Goal: Task Accomplishment & Management: Use online tool/utility

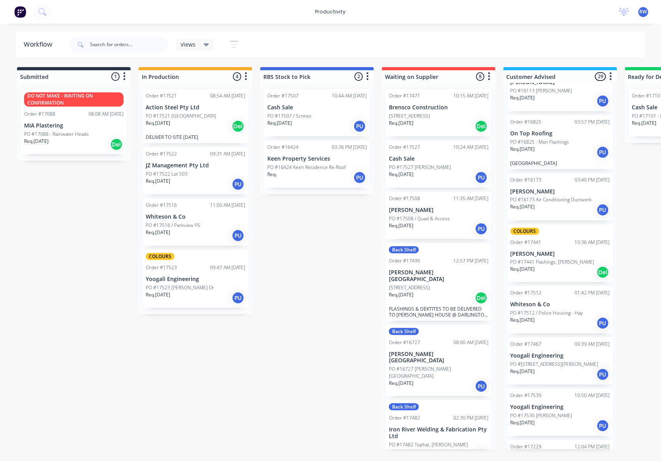
scroll to position [1197, 0]
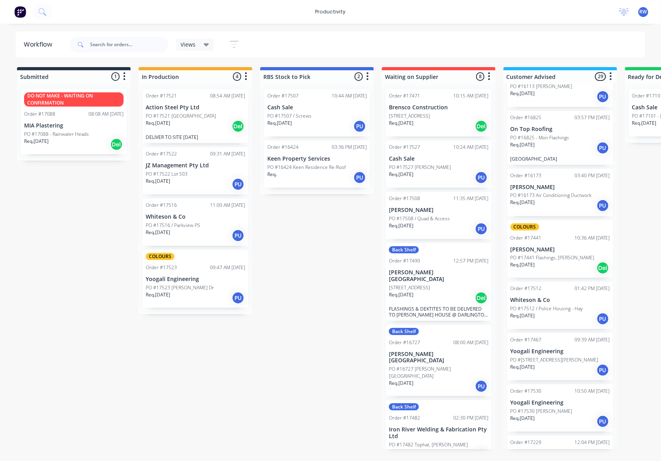
click at [553, 364] on div "Req. [DATE] PU" at bounding box center [559, 370] width 99 height 13
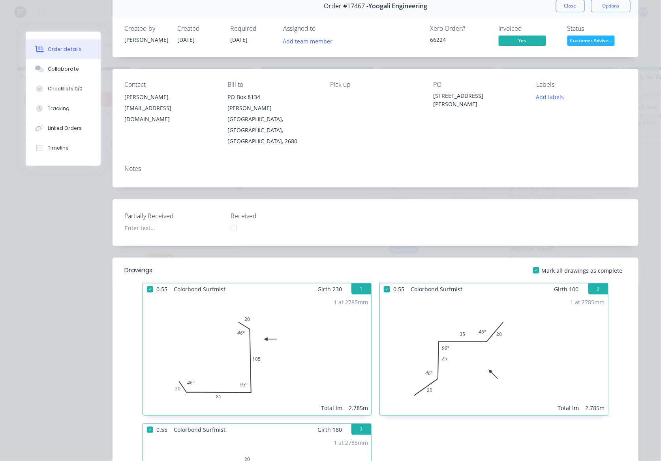
scroll to position [0, 0]
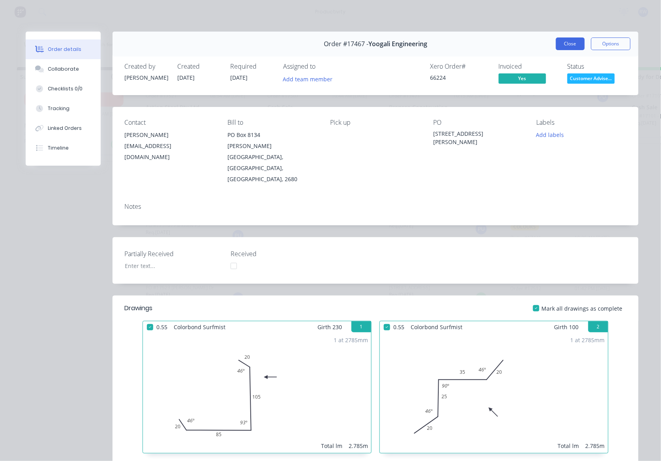
click at [569, 46] on button "Close" at bounding box center [570, 43] width 29 height 13
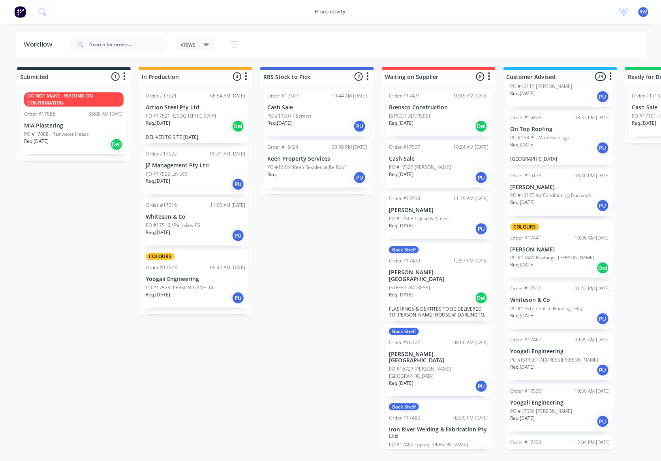
click at [575, 415] on div "Req. 09/09/25 PU" at bounding box center [559, 421] width 99 height 13
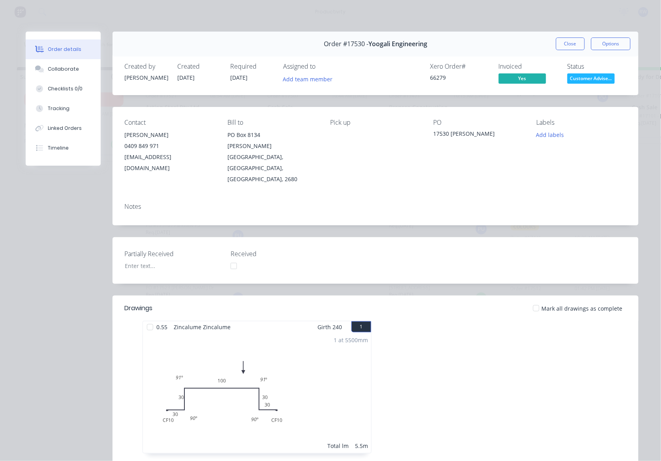
click at [573, 77] on span "Customer Advise..." at bounding box center [590, 78] width 47 height 10
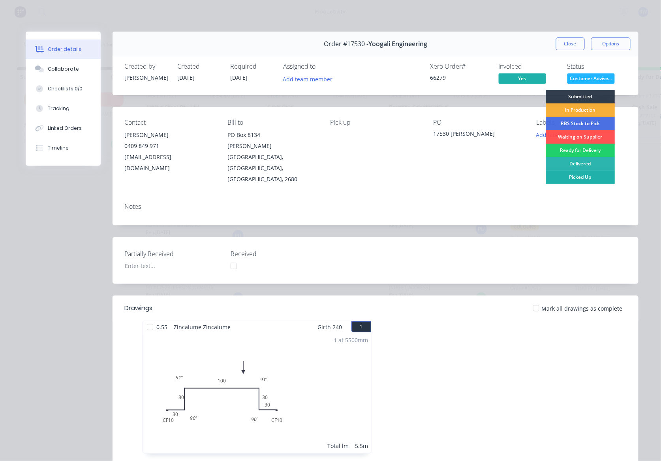
click at [592, 177] on div "Picked Up" at bounding box center [579, 177] width 69 height 13
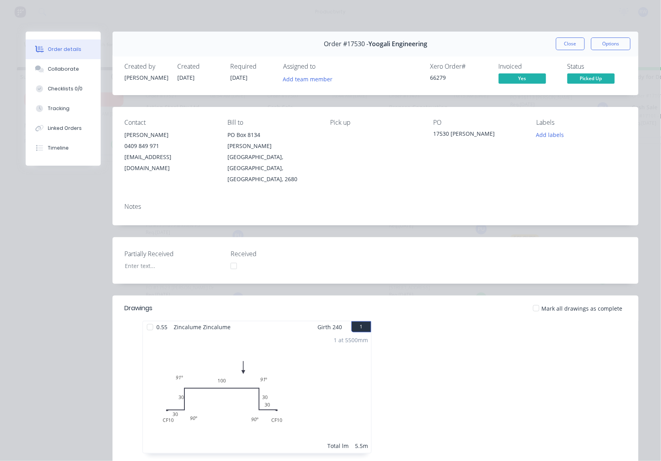
scroll to position [1145, 0]
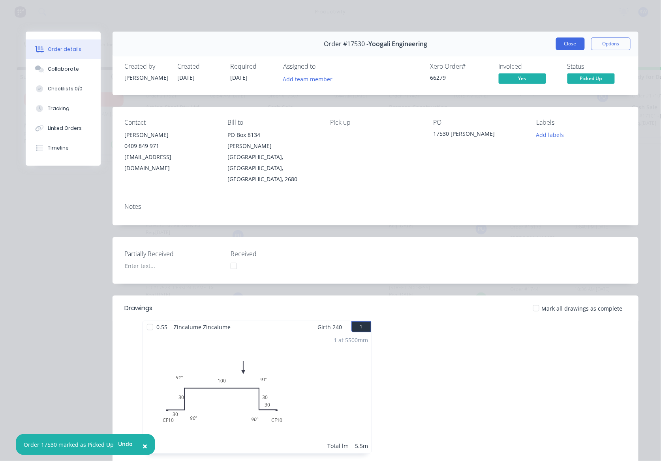
click at [556, 42] on button "Close" at bounding box center [570, 43] width 29 height 13
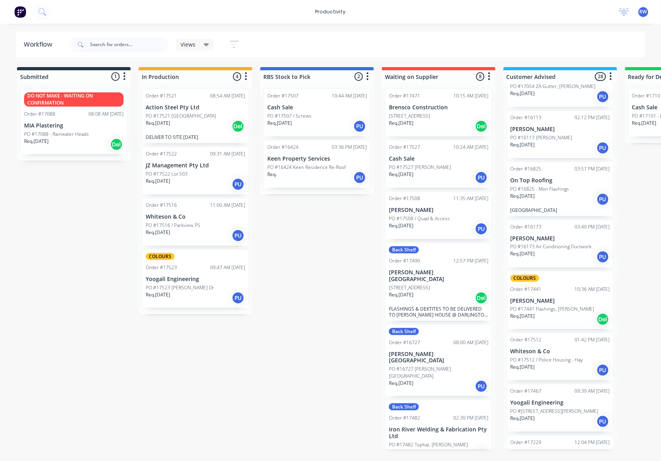
click at [545, 415] on div "Req. 29/08/25 PU" at bounding box center [559, 421] width 99 height 13
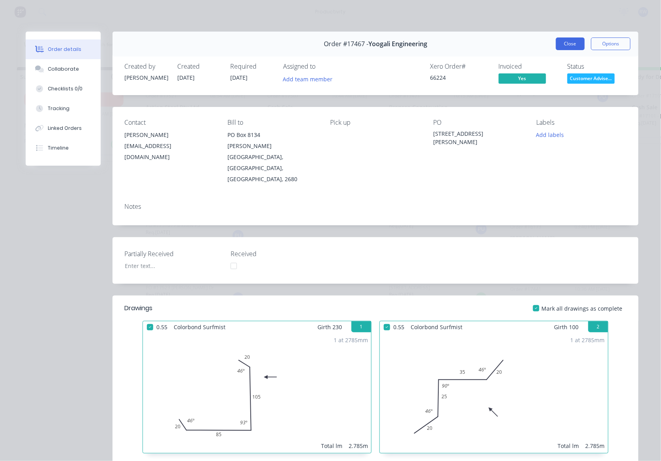
click at [572, 45] on button "Close" at bounding box center [570, 43] width 29 height 13
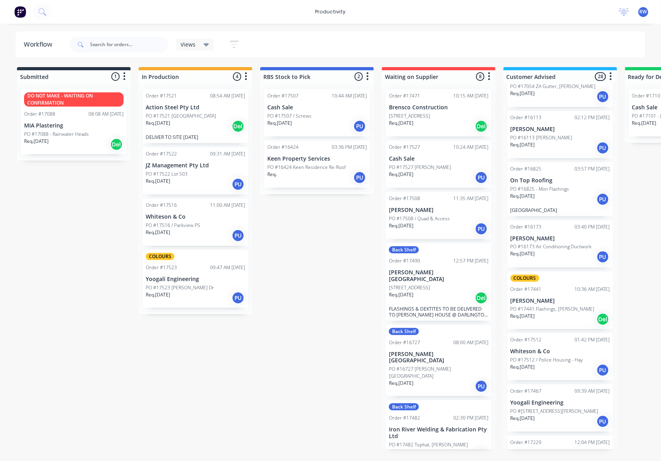
drag, startPoint x: 613, startPoint y: 405, endPoint x: 613, endPoint y: 383, distance: 22.1
click at [613, 379] on div "Order #17520 08:11 AM 09/09/25 Bellato Plumbers Pty Ltd PO #17520 PO#021437 Req…" at bounding box center [560, 266] width 114 height 366
click at [564, 408] on div "PO #17467 - Owen Drive" at bounding box center [559, 411] width 99 height 7
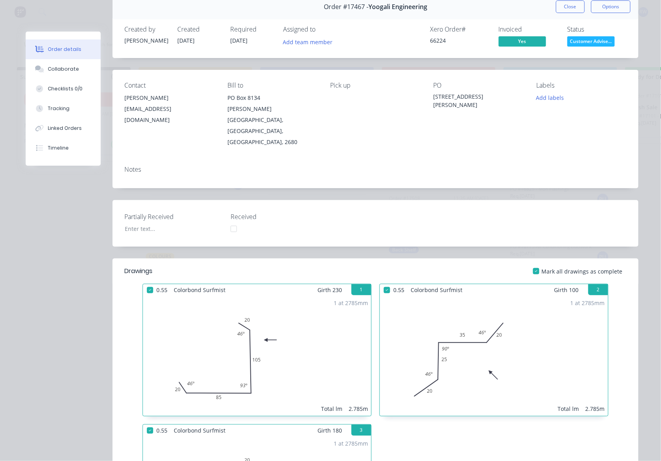
scroll to position [0, 0]
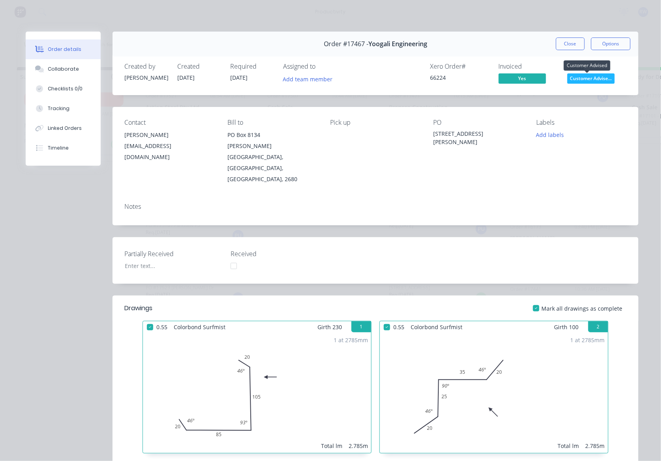
click at [579, 79] on span "Customer Advise..." at bounding box center [590, 78] width 47 height 10
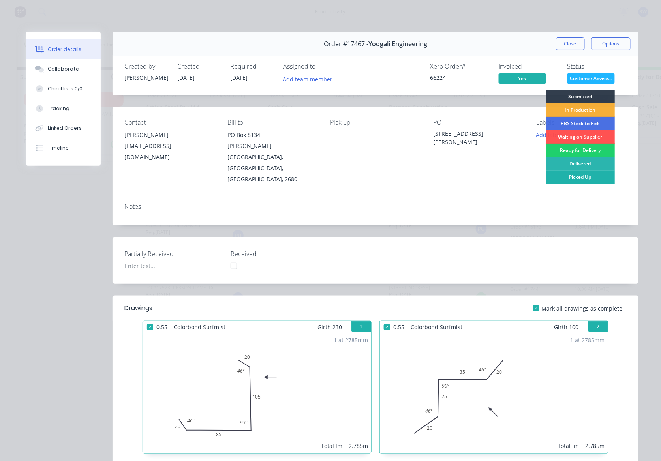
click at [562, 179] on div "Picked Up" at bounding box center [579, 177] width 69 height 13
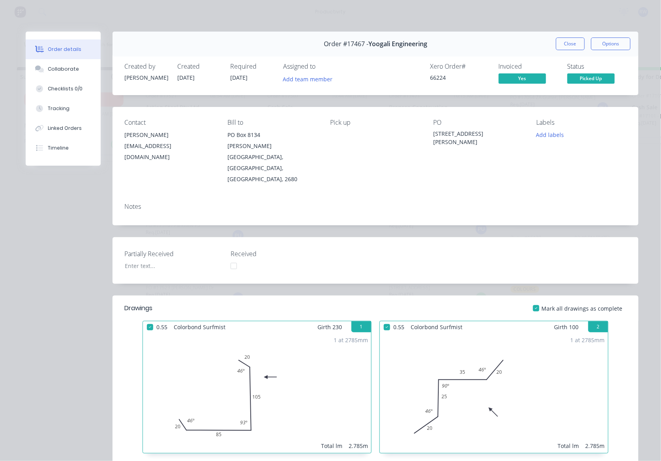
scroll to position [1094, 0]
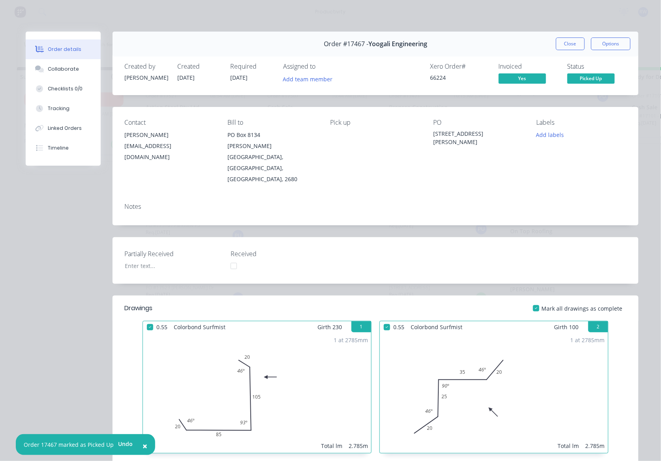
drag, startPoint x: 568, startPoint y: 41, endPoint x: 530, endPoint y: 78, distance: 52.8
click at [567, 43] on button "Close" at bounding box center [570, 43] width 29 height 13
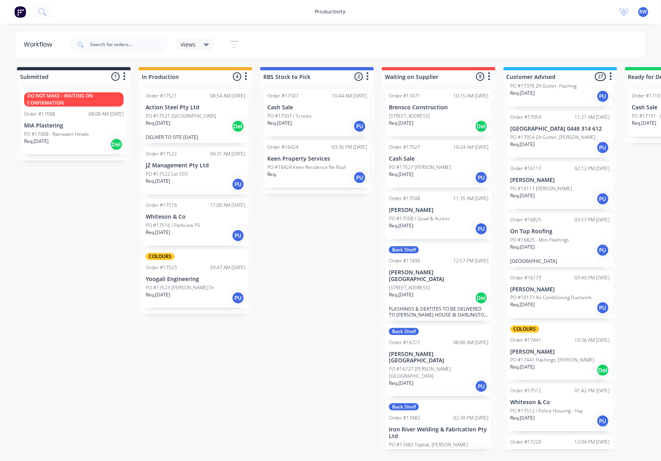
drag, startPoint x: 186, startPoint y: 155, endPoint x: 182, endPoint y: 165, distance: 11.0
click at [184, 162] on div "Order #17521 08:54 AM 09/09/25 Action Steel Pty Ltd PO #17521 Quandialla Req. 0…" at bounding box center [196, 198] width 114 height 231
click at [178, 177] on p "PO #17522 Lot 503" at bounding box center [167, 174] width 42 height 7
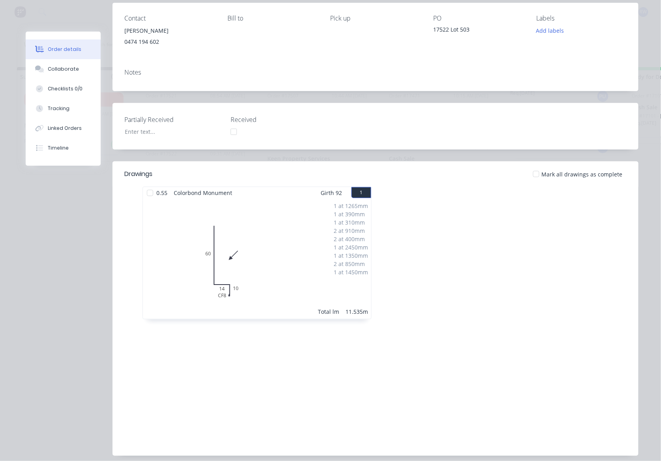
scroll to position [105, 0]
click at [144, 193] on div at bounding box center [150, 192] width 16 height 16
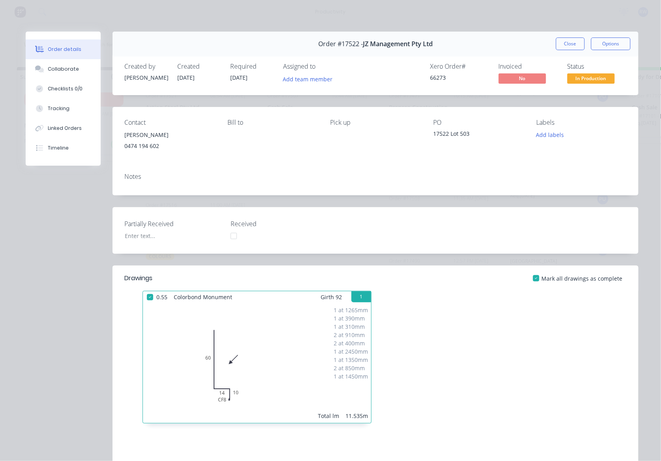
drag, startPoint x: 568, startPoint y: 40, endPoint x: 557, endPoint y: 61, distance: 23.7
click at [567, 43] on button "Close" at bounding box center [570, 43] width 29 height 13
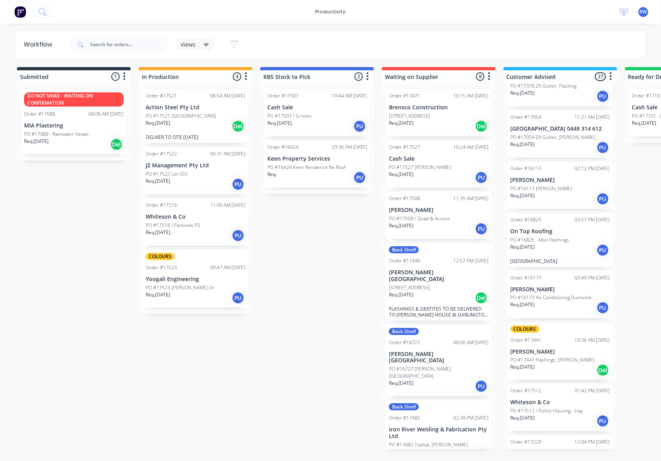
click at [176, 130] on div "Req. 09/09/25 Del" at bounding box center [195, 126] width 99 height 13
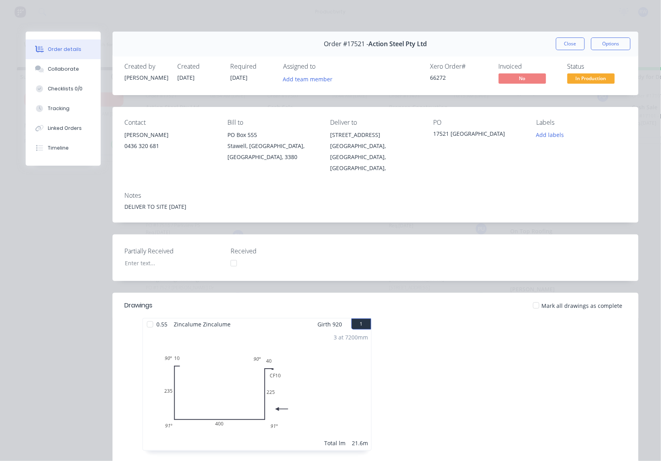
click at [556, 45] on button "Close" at bounding box center [570, 43] width 29 height 13
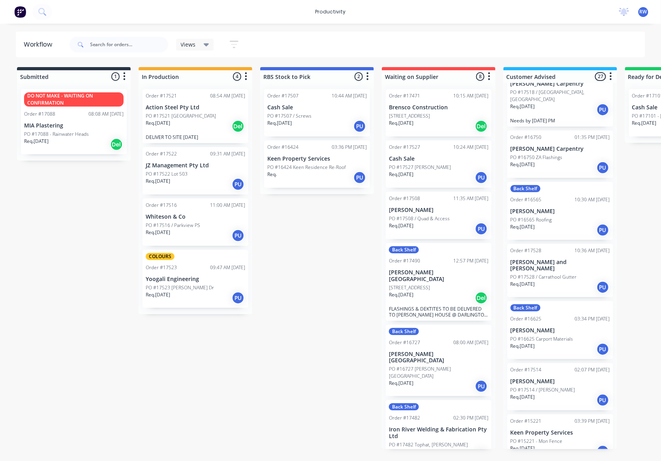
scroll to position [620, 0]
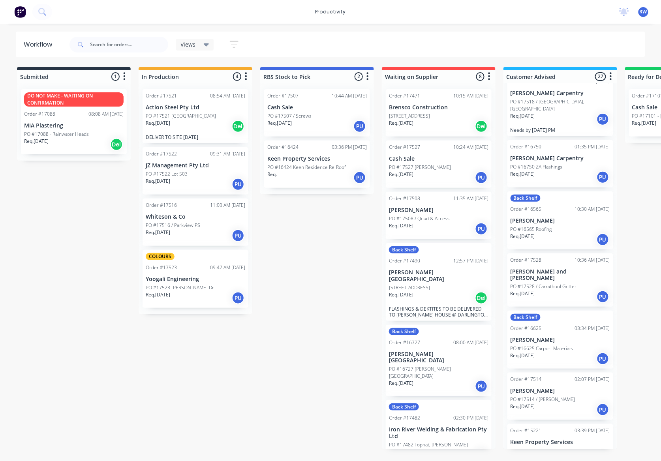
click at [538, 396] on p "PO #17514 / [PERSON_NAME]" at bounding box center [542, 399] width 65 height 7
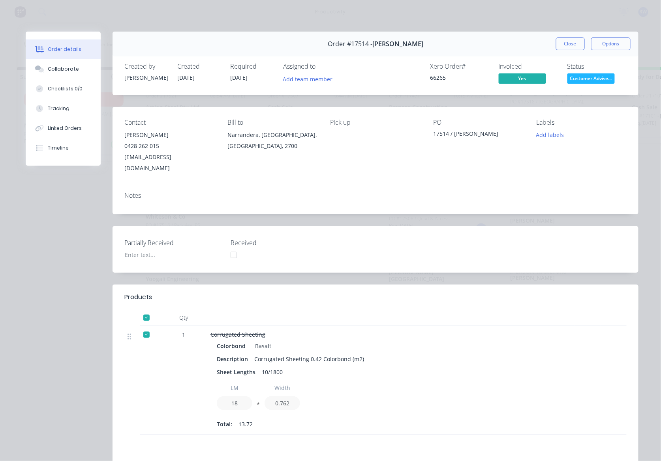
click at [566, 38] on button "Close" at bounding box center [570, 43] width 29 height 13
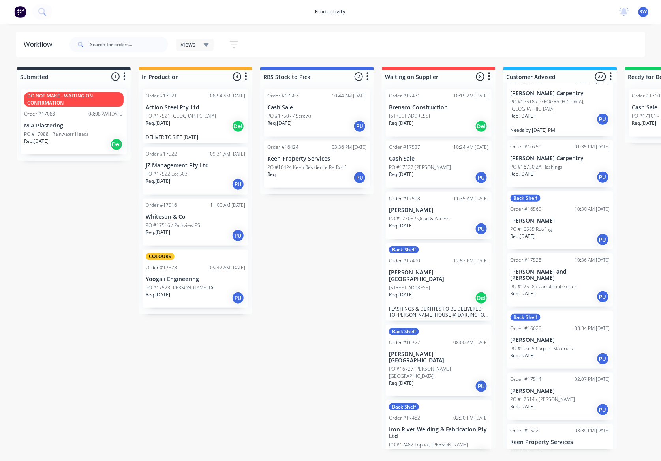
click at [191, 186] on div "Req. 09/09/25 PU" at bounding box center [195, 184] width 99 height 13
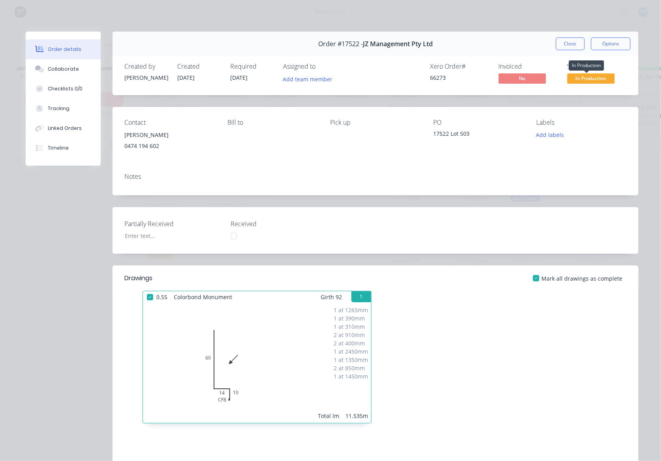
click at [572, 78] on span "In Production" at bounding box center [590, 78] width 47 height 10
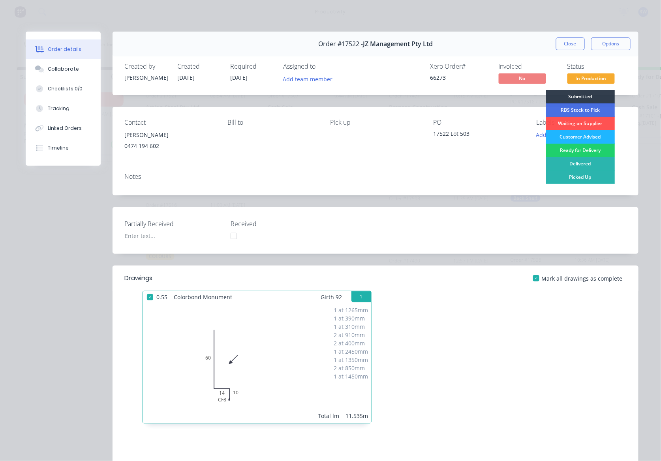
click at [583, 139] on div "Customer Advised" at bounding box center [579, 136] width 69 height 13
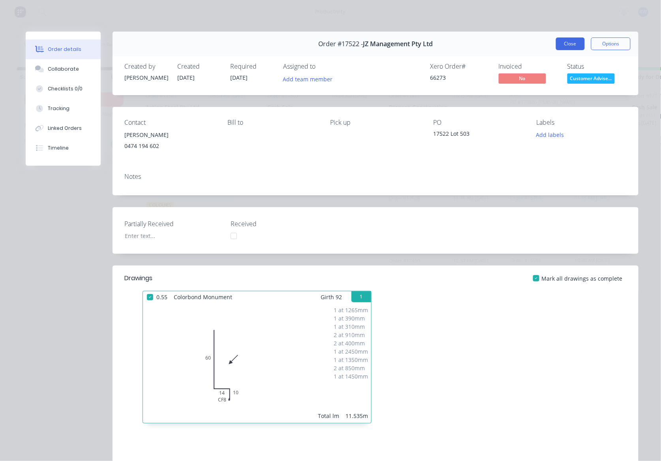
click at [561, 47] on button "Close" at bounding box center [570, 43] width 29 height 13
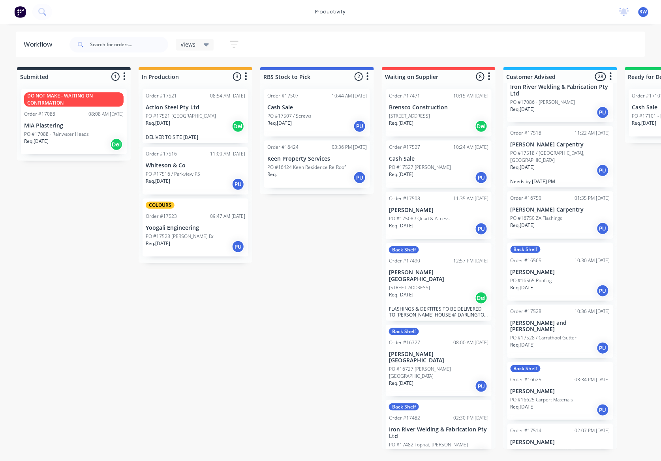
click at [205, 246] on div "Req. 09/09/25 PU" at bounding box center [195, 246] width 99 height 13
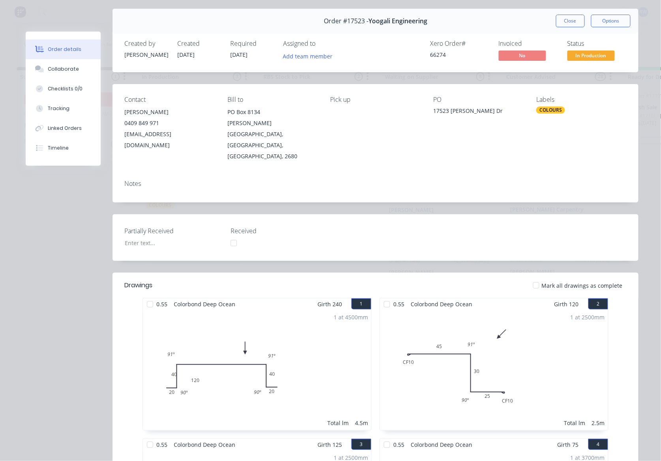
scroll to position [0, 0]
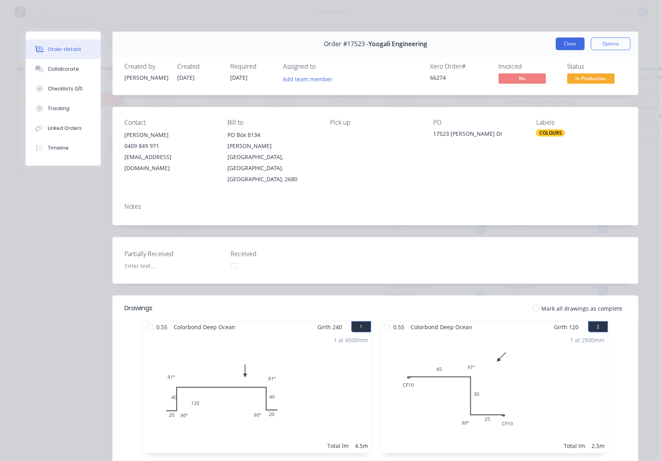
click at [564, 43] on button "Close" at bounding box center [570, 43] width 29 height 13
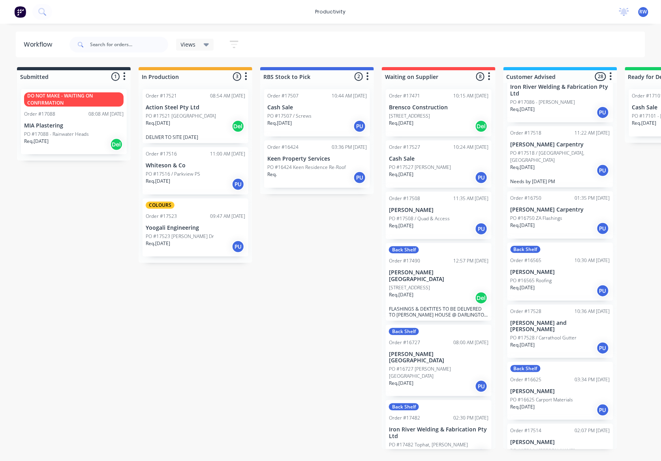
click at [187, 187] on div "Req. 08/09/25 PU" at bounding box center [195, 184] width 99 height 13
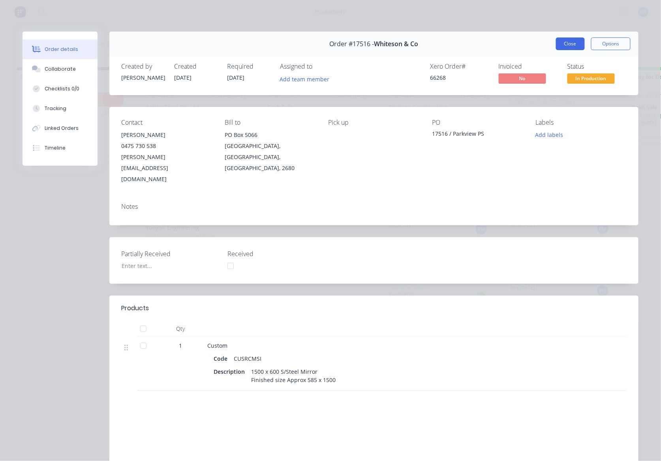
click at [556, 47] on button "Close" at bounding box center [570, 43] width 29 height 13
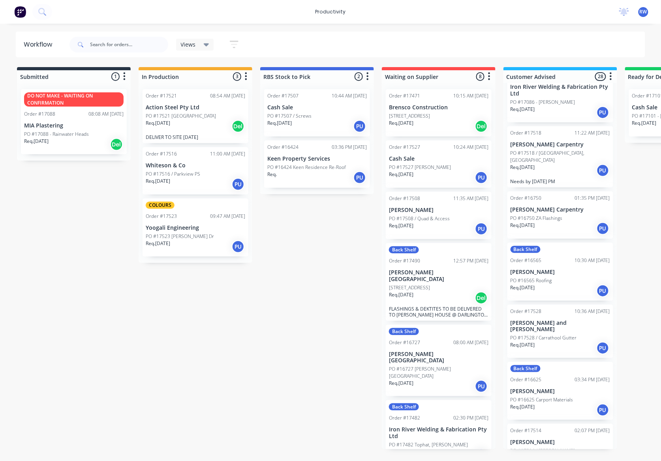
click at [193, 120] on div "Req. 09/09/25 Del" at bounding box center [195, 126] width 99 height 13
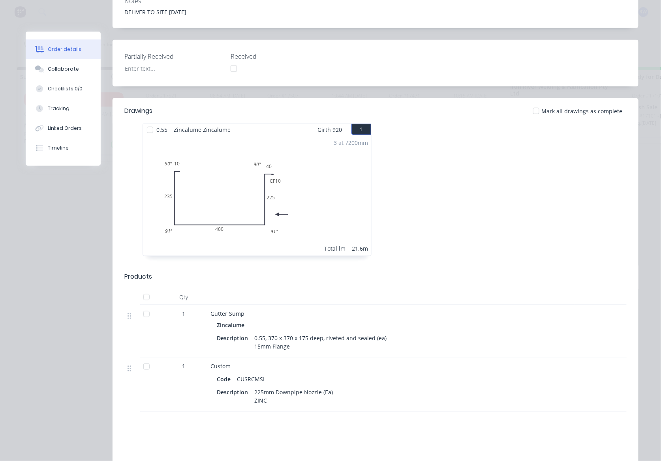
scroll to position [142, 0]
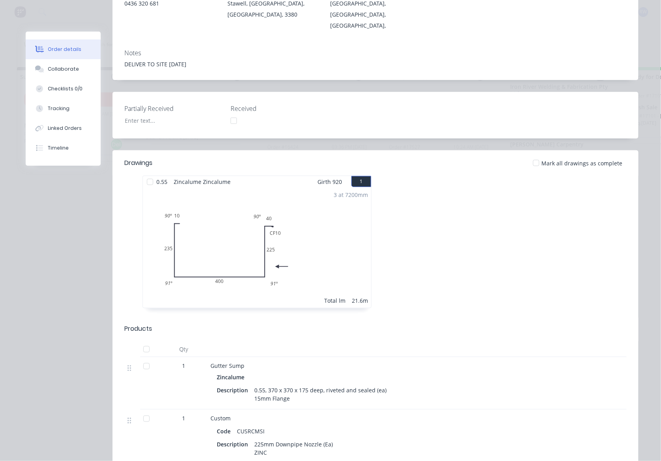
click at [147, 174] on div at bounding box center [150, 182] width 16 height 16
click at [142, 341] on div at bounding box center [147, 349] width 16 height 16
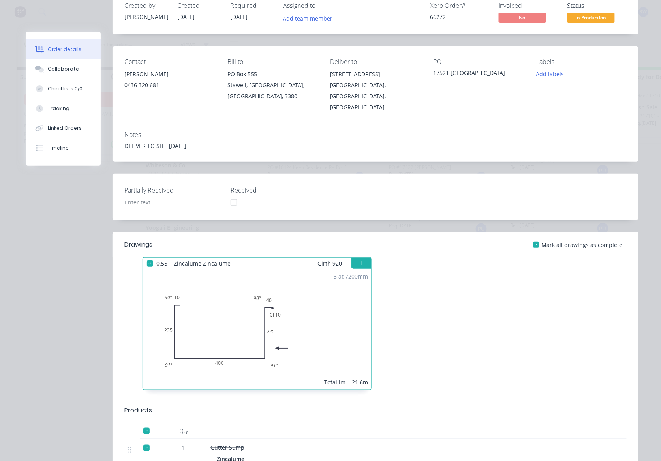
scroll to position [37, 0]
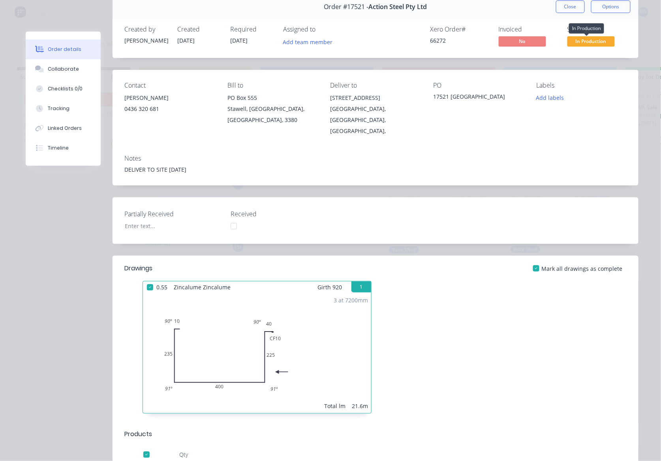
click at [584, 41] on span "In Production" at bounding box center [590, 41] width 47 height 10
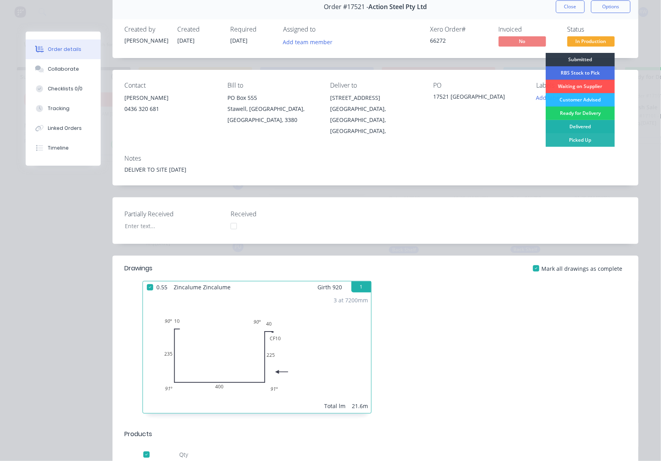
click at [587, 127] on div "Delivered" at bounding box center [579, 126] width 69 height 13
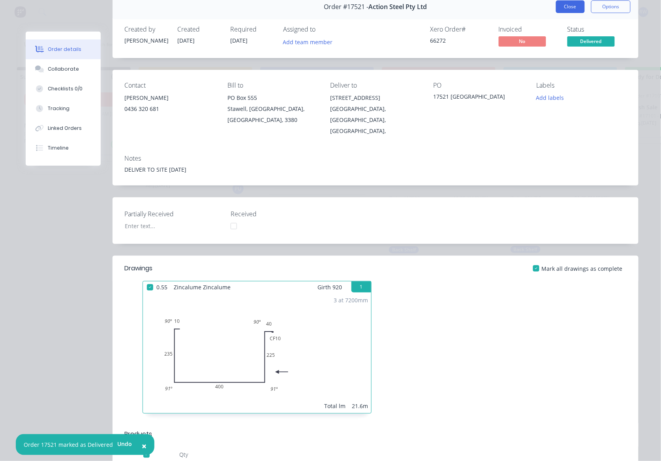
click at [565, 9] on button "Close" at bounding box center [570, 6] width 29 height 13
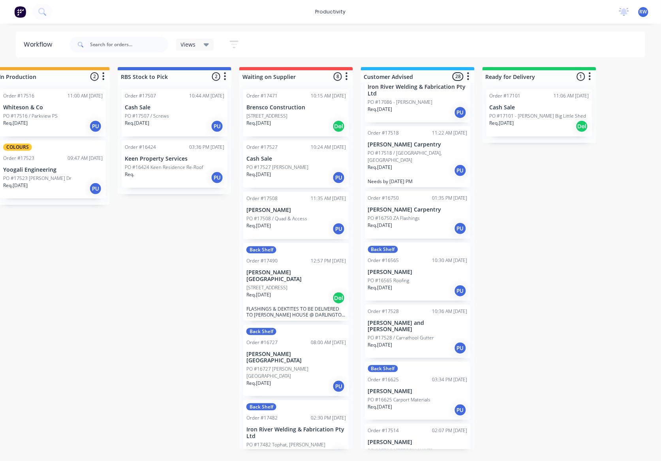
scroll to position [0, 144]
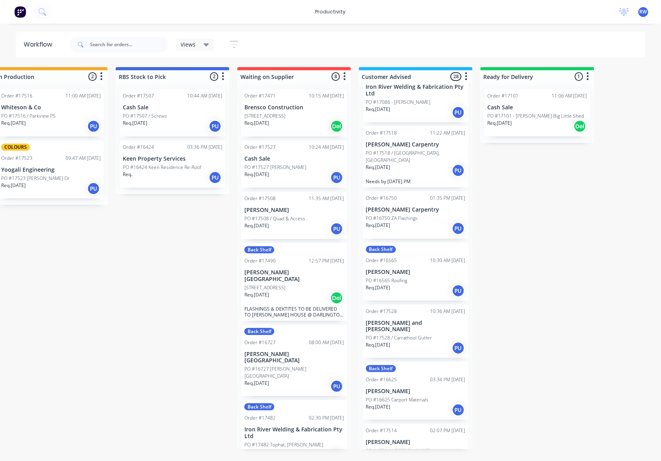
click at [543, 122] on div "Req. 02/07/25 Del" at bounding box center [536, 126] width 99 height 13
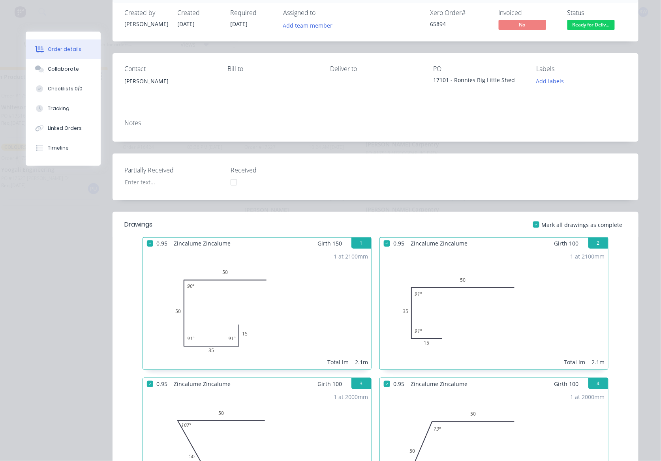
scroll to position [0, 0]
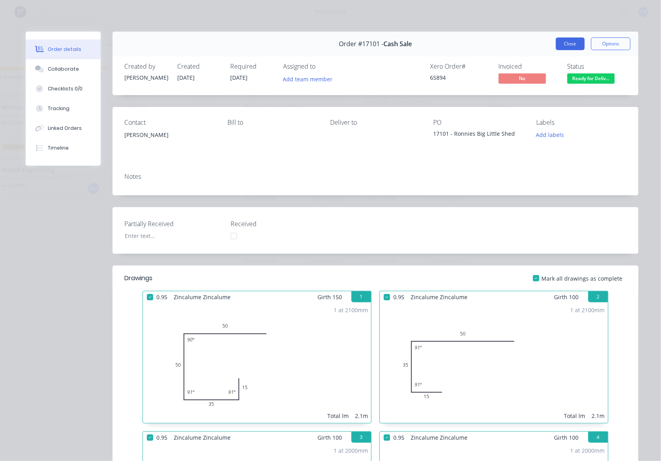
click at [559, 44] on button "Close" at bounding box center [570, 43] width 29 height 13
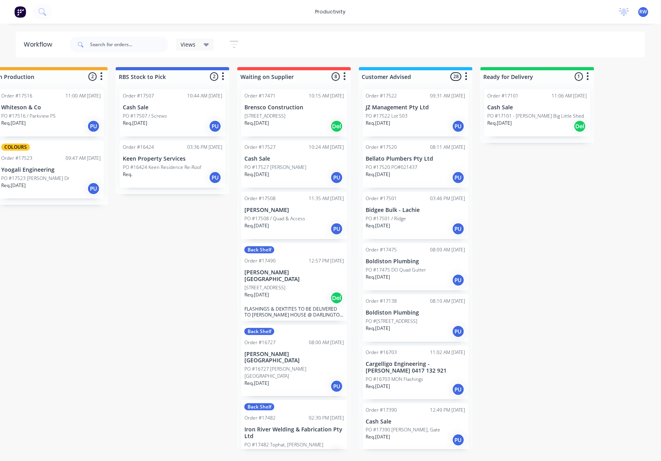
click at [411, 176] on div "Req. 09/09/25 PU" at bounding box center [415, 177] width 99 height 13
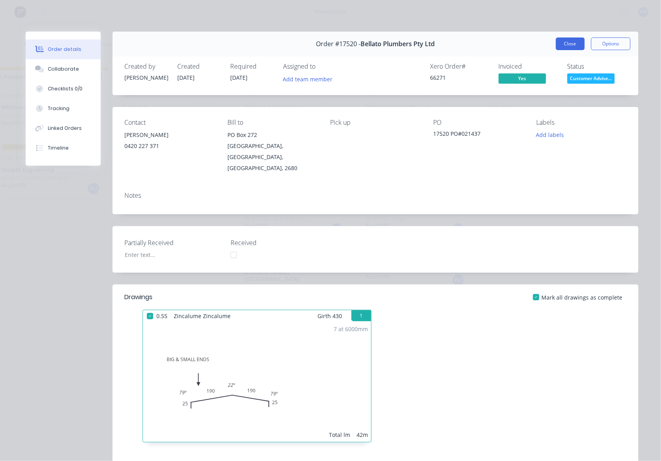
click at [569, 45] on button "Close" at bounding box center [570, 43] width 29 height 13
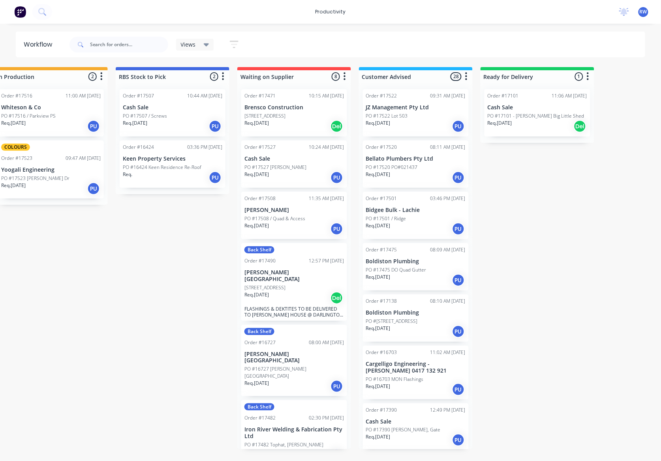
click at [408, 177] on div "Req. 09/09/25 PU" at bounding box center [415, 177] width 99 height 13
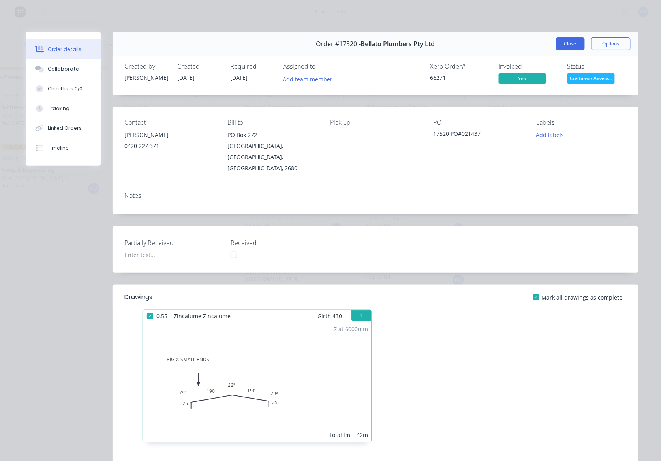
click at [566, 45] on button "Close" at bounding box center [570, 43] width 29 height 13
